Goal: Information Seeking & Learning: Understand process/instructions

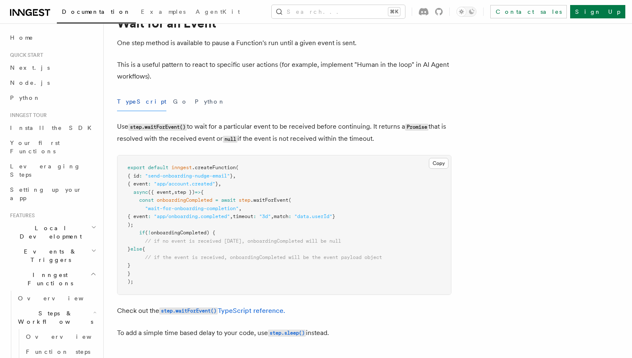
scroll to position [41, 0]
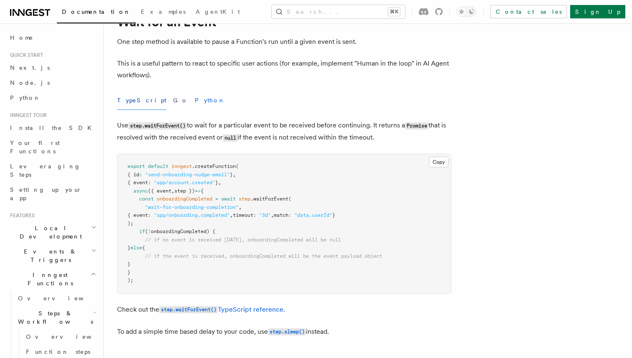
click at [195, 97] on button "Python" at bounding box center [210, 100] width 31 height 19
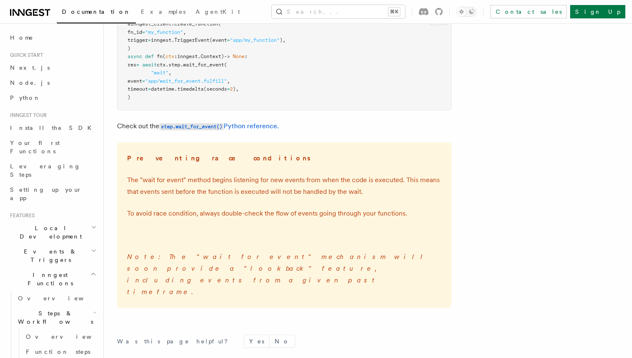
scroll to position [170, 0]
click at [243, 127] on link "step.wait_for_event() Python reference." at bounding box center [219, 127] width 120 height 8
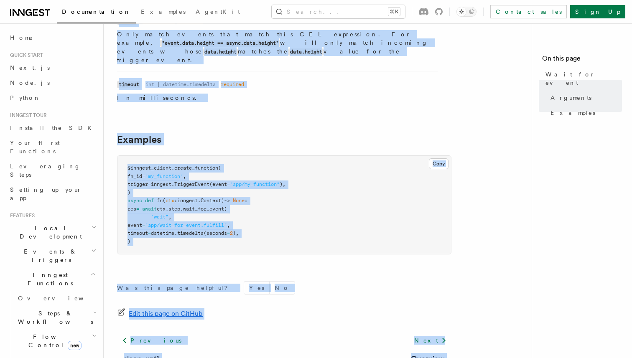
scroll to position [278, 0]
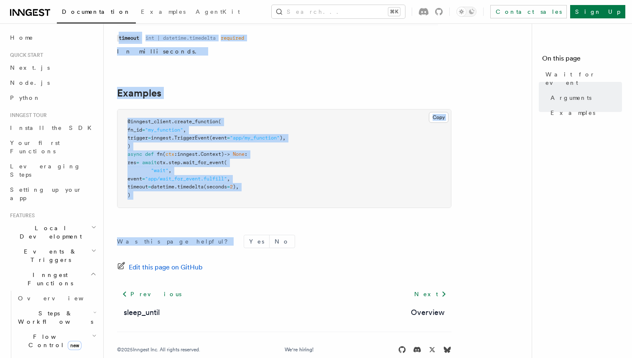
drag, startPoint x: 118, startPoint y: 59, endPoint x: 179, endPoint y: 223, distance: 174.8
click at [179, 223] on article "References Python SDK Steps Wait for event Wait until the Inngest server receiv…" at bounding box center [321, 67] width 408 height 616
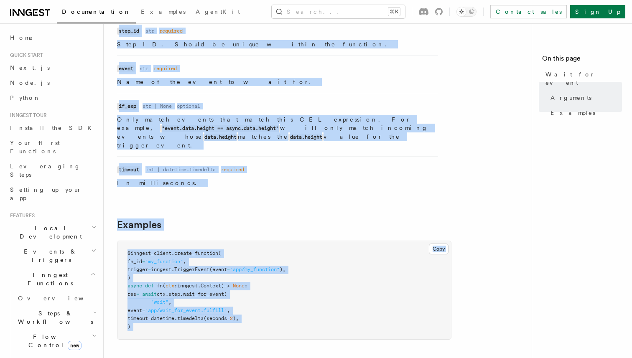
scroll to position [132, 0]
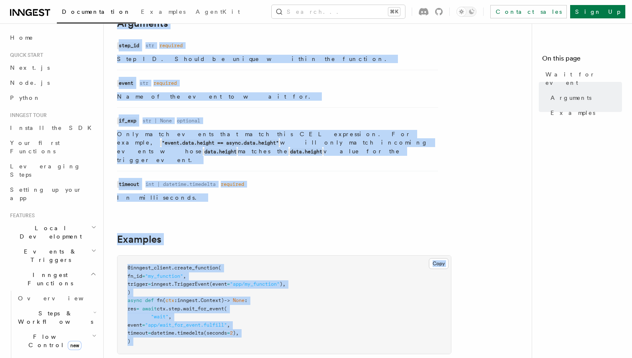
click at [230, 230] on article "References Python SDK Steps Wait for event Wait until the Inngest server receiv…" at bounding box center [321, 213] width 408 height 616
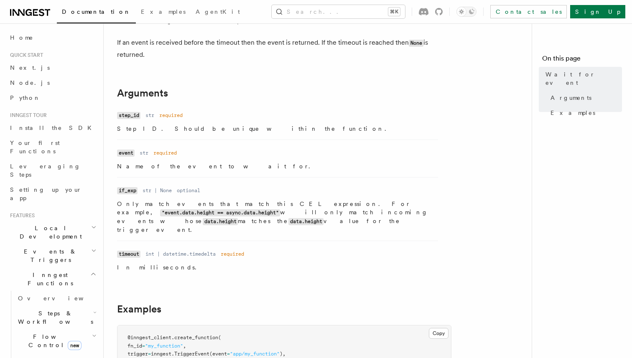
scroll to position [56, 0]
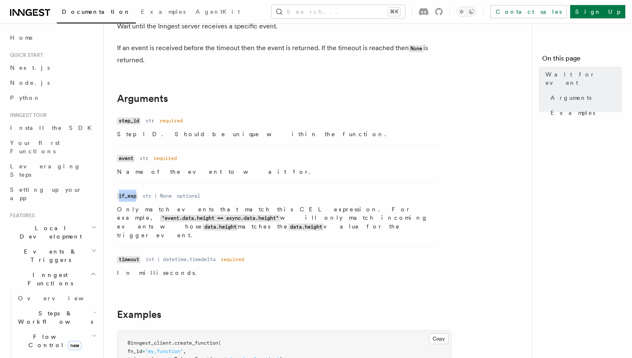
copy code "if_exp"
drag, startPoint x: 136, startPoint y: 196, endPoint x: 117, endPoint y: 196, distance: 19.2
click at [117, 196] on code "if_exp" at bounding box center [127, 196] width 20 height 7
